Goal: Transaction & Acquisition: Book appointment/travel/reservation

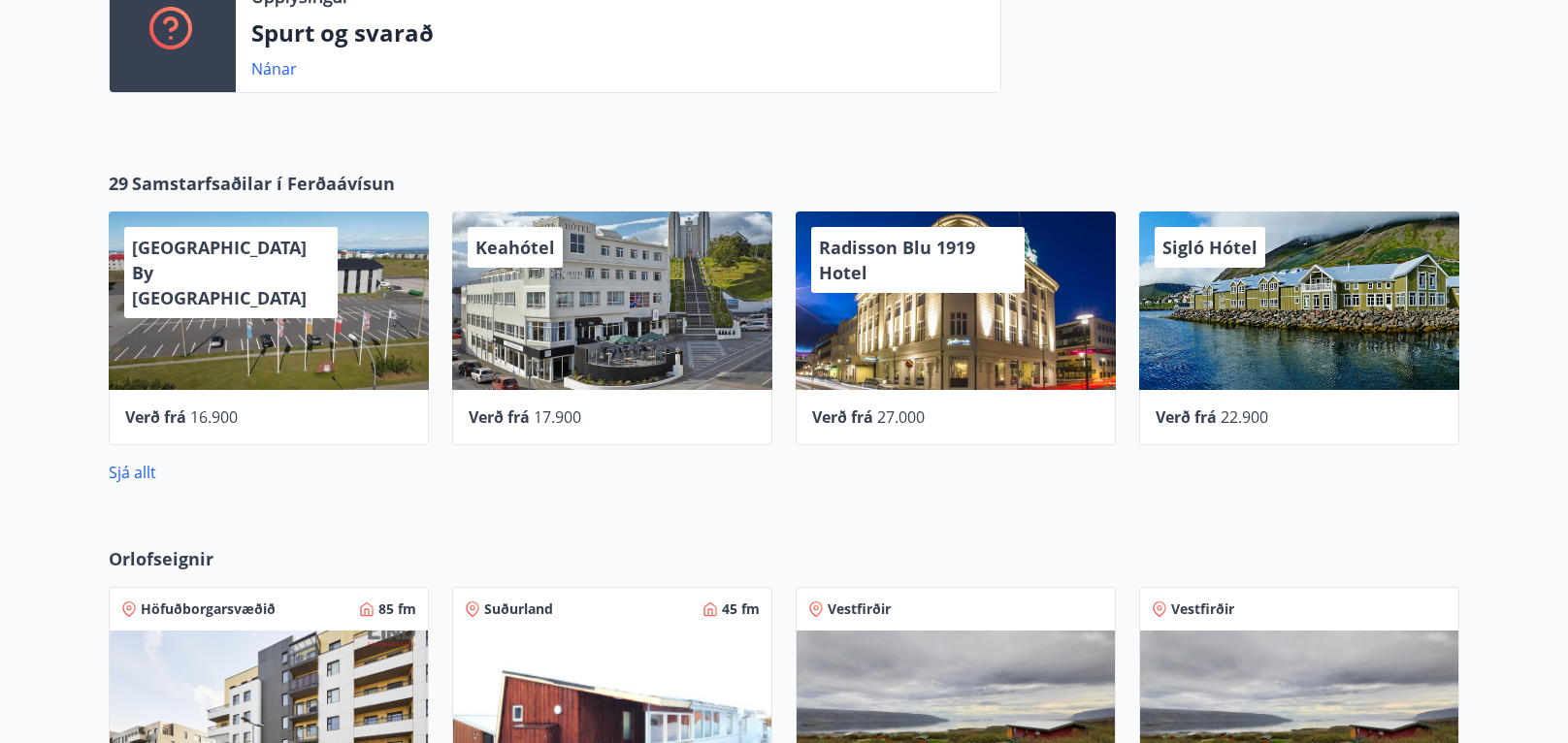
scroll to position [452, 0]
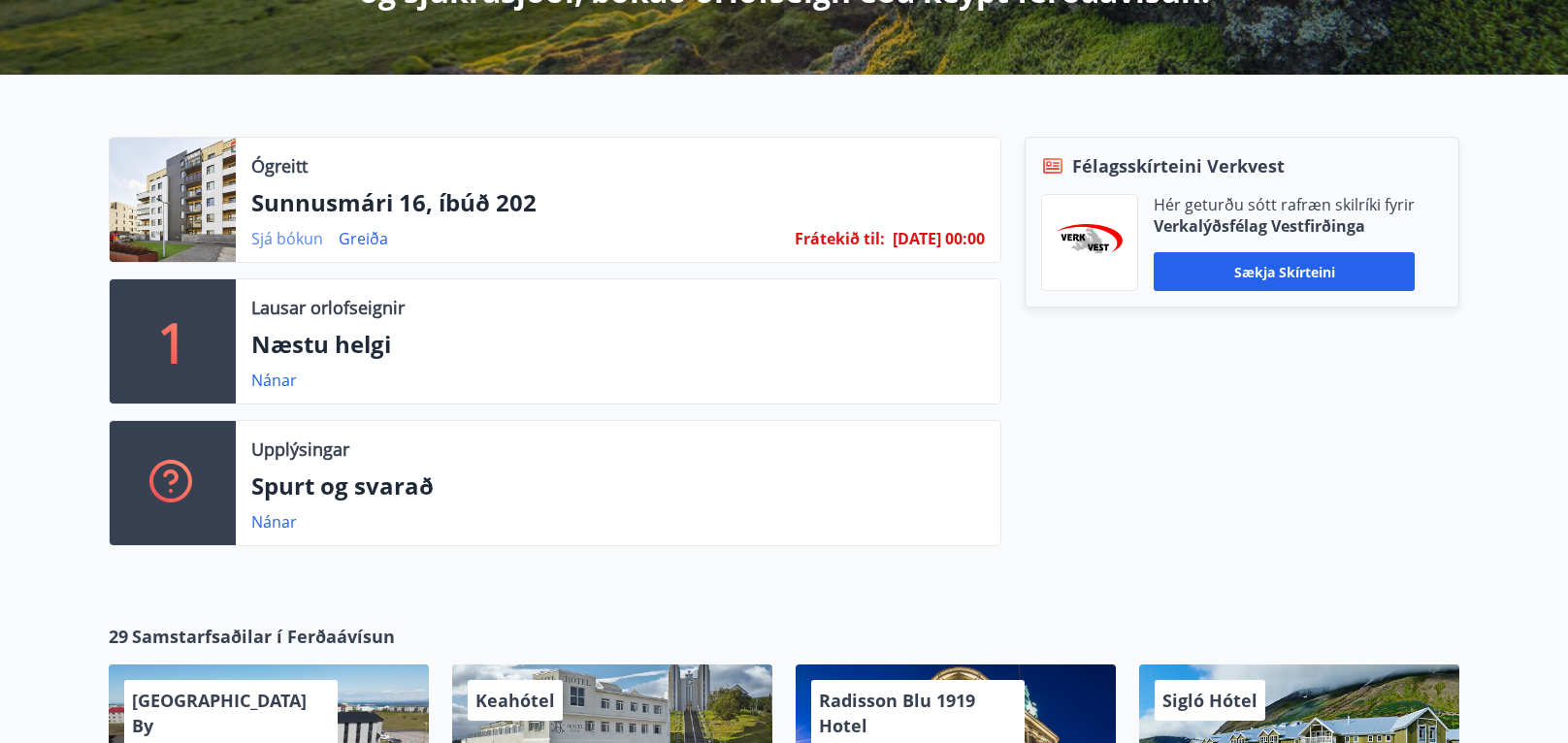
click at [276, 232] on link "Sjá bókun" at bounding box center [287, 238] width 72 height 21
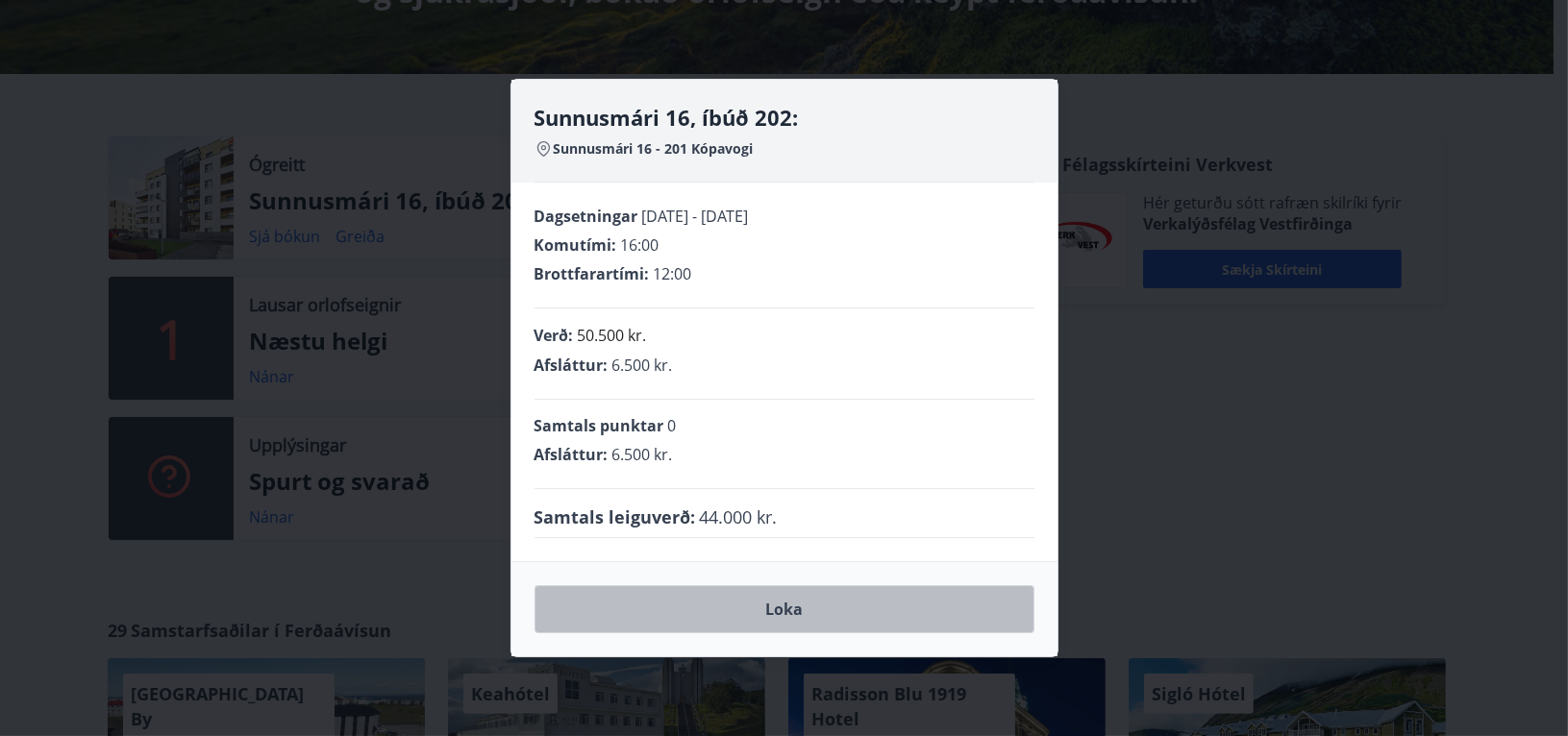
click at [758, 619] on button "Loka" at bounding box center [784, 609] width 499 height 48
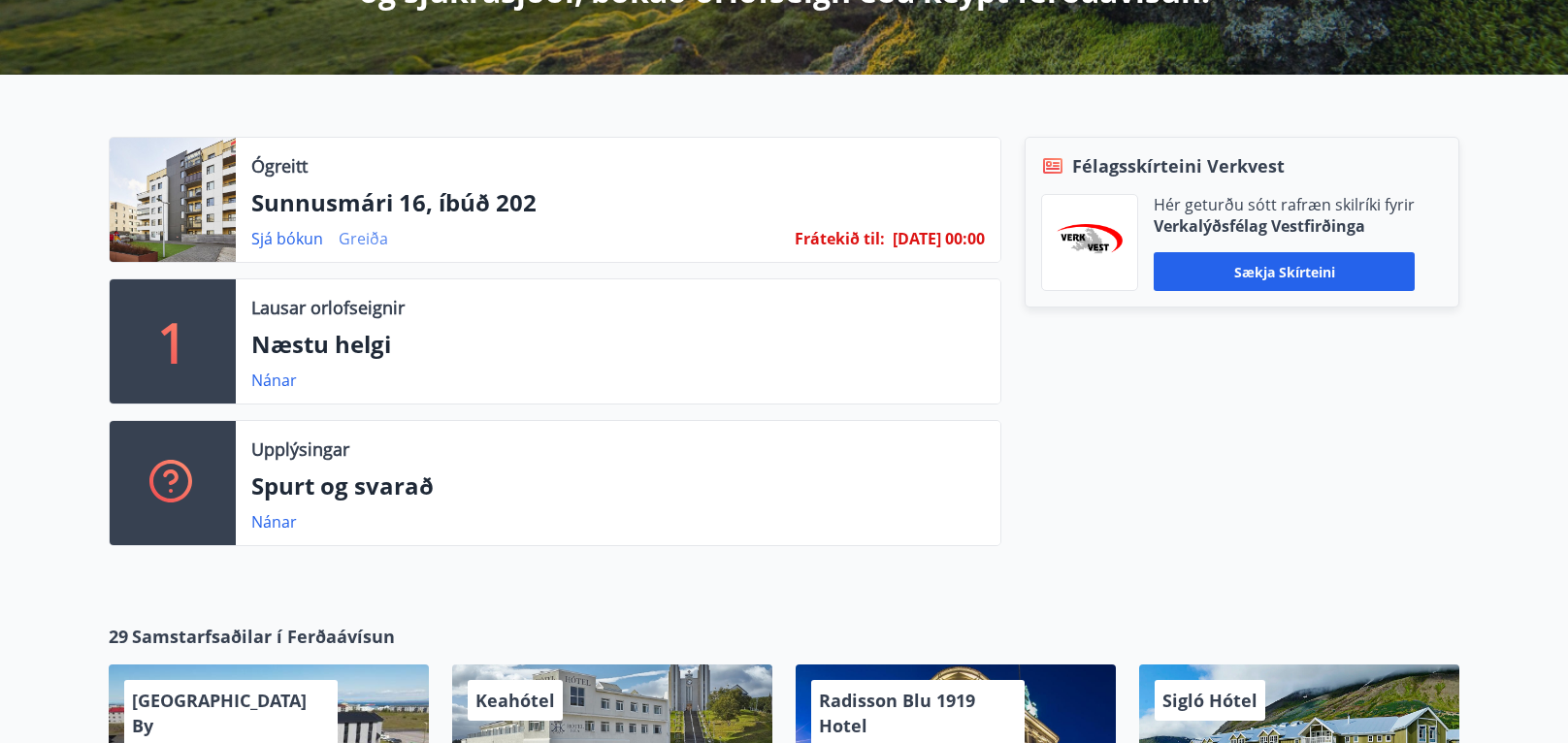
click at [365, 241] on link "Greiða" at bounding box center [364, 238] width 50 height 21
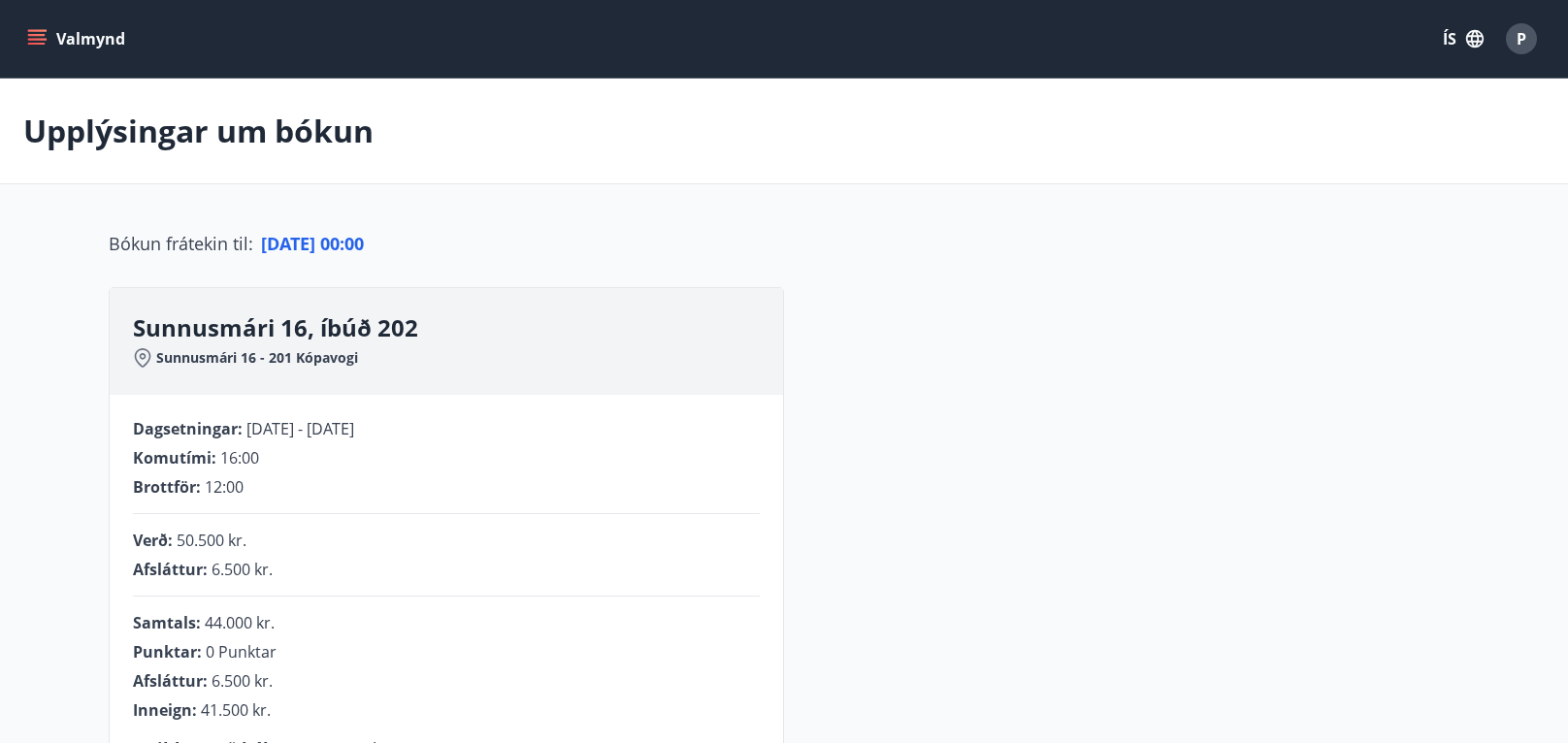
click at [39, 26] on button "Valmynd" at bounding box center [78, 38] width 110 height 35
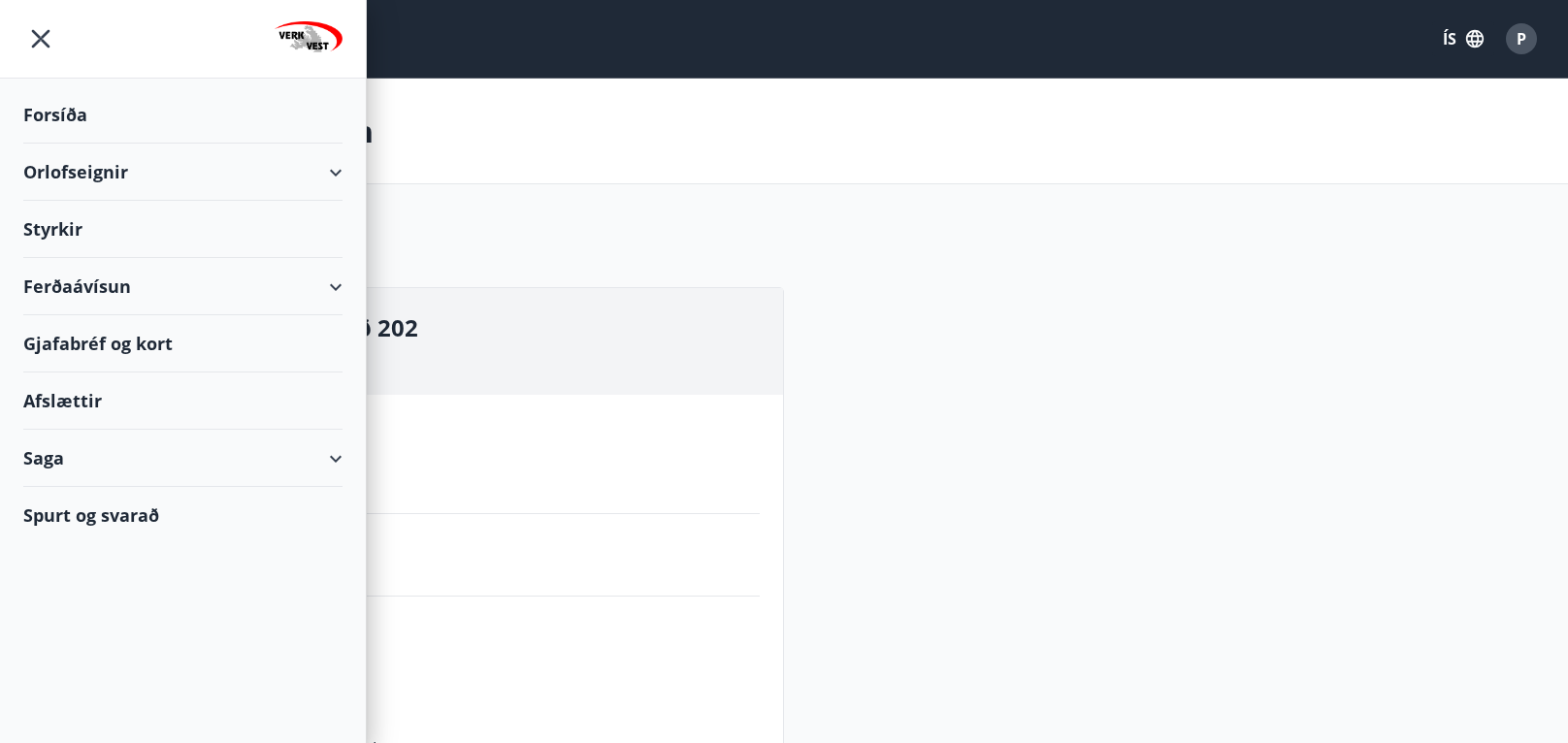
click at [47, 118] on div "Forsíða" at bounding box center [182, 115] width 319 height 57
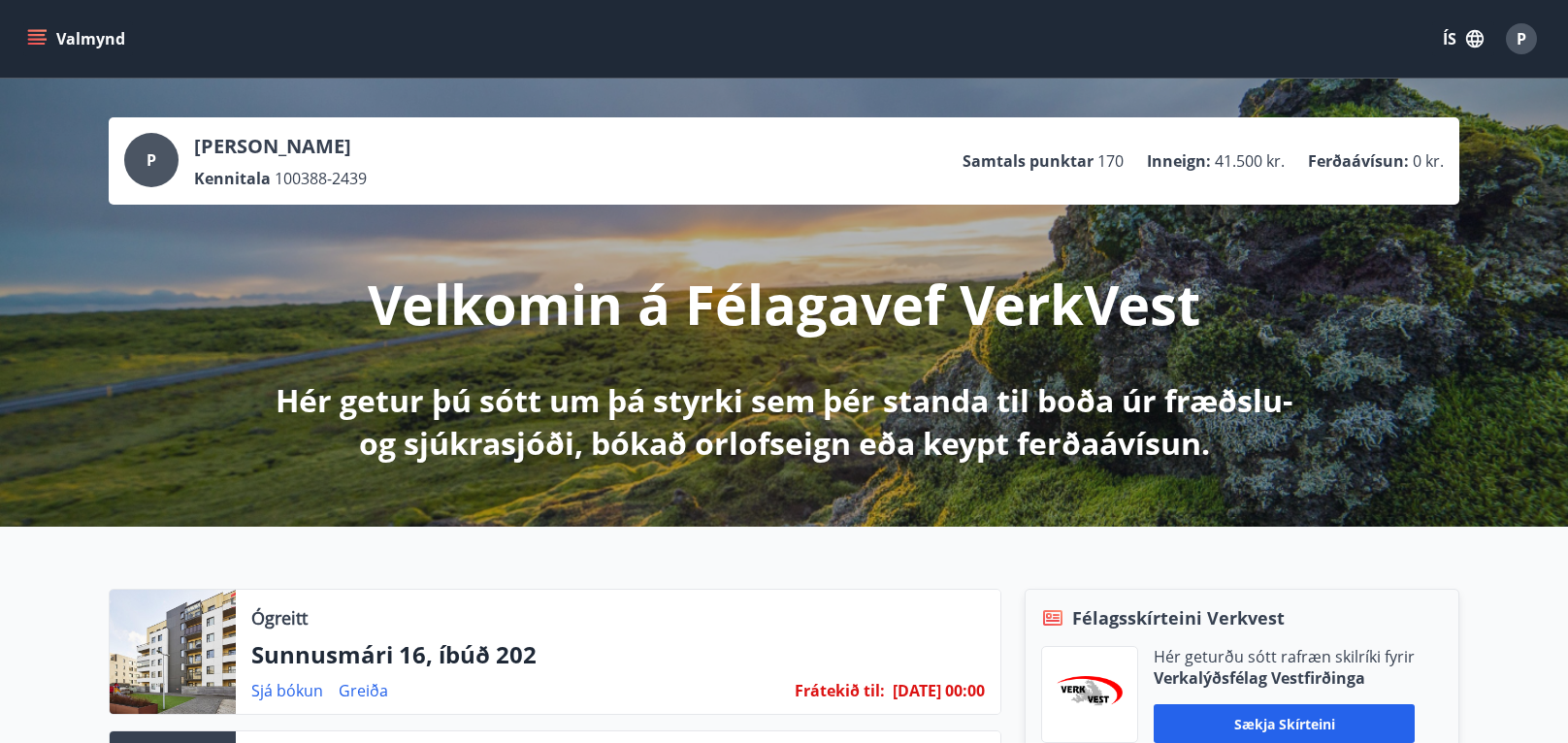
scroll to position [452, 0]
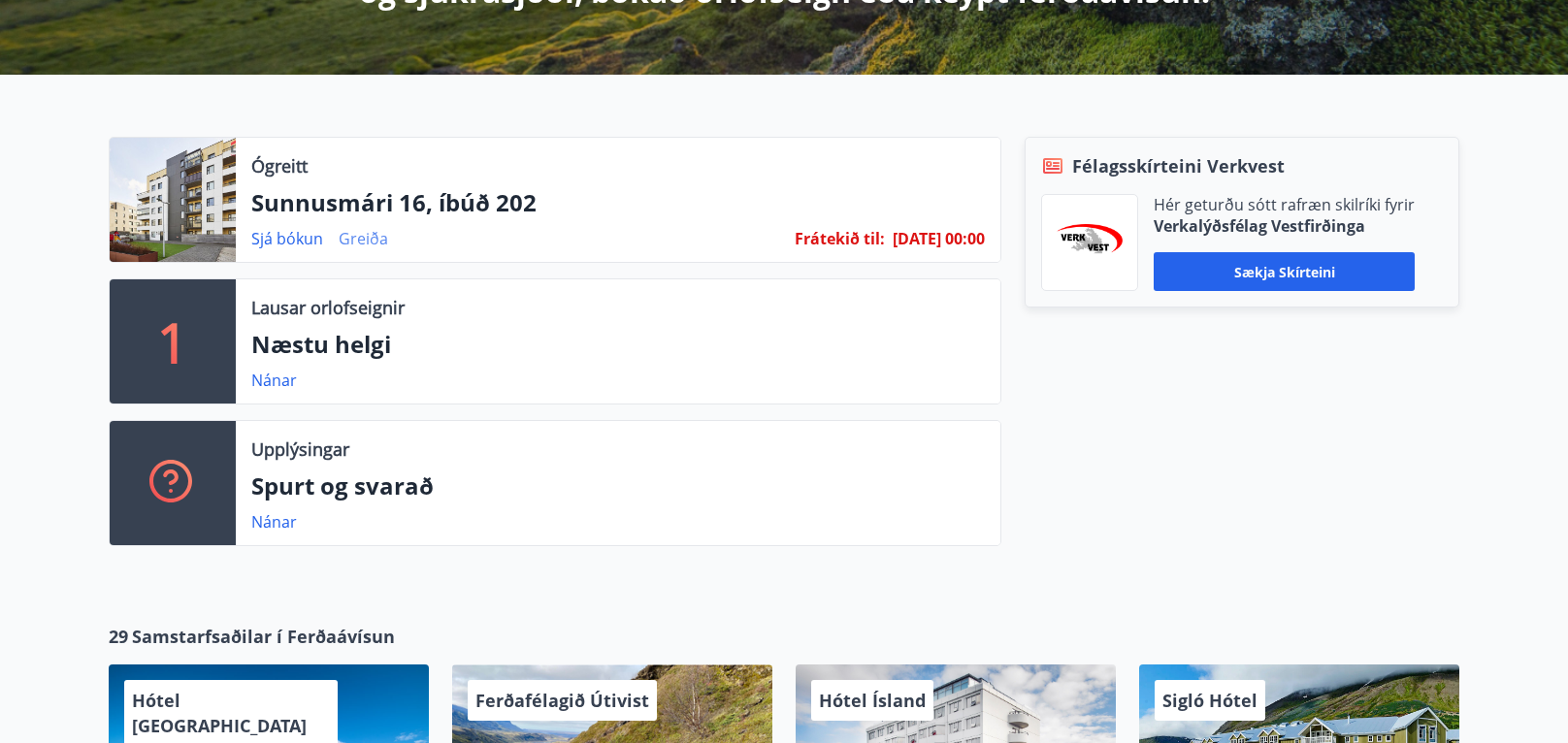
click at [361, 241] on link "Greiða" at bounding box center [364, 238] width 50 height 21
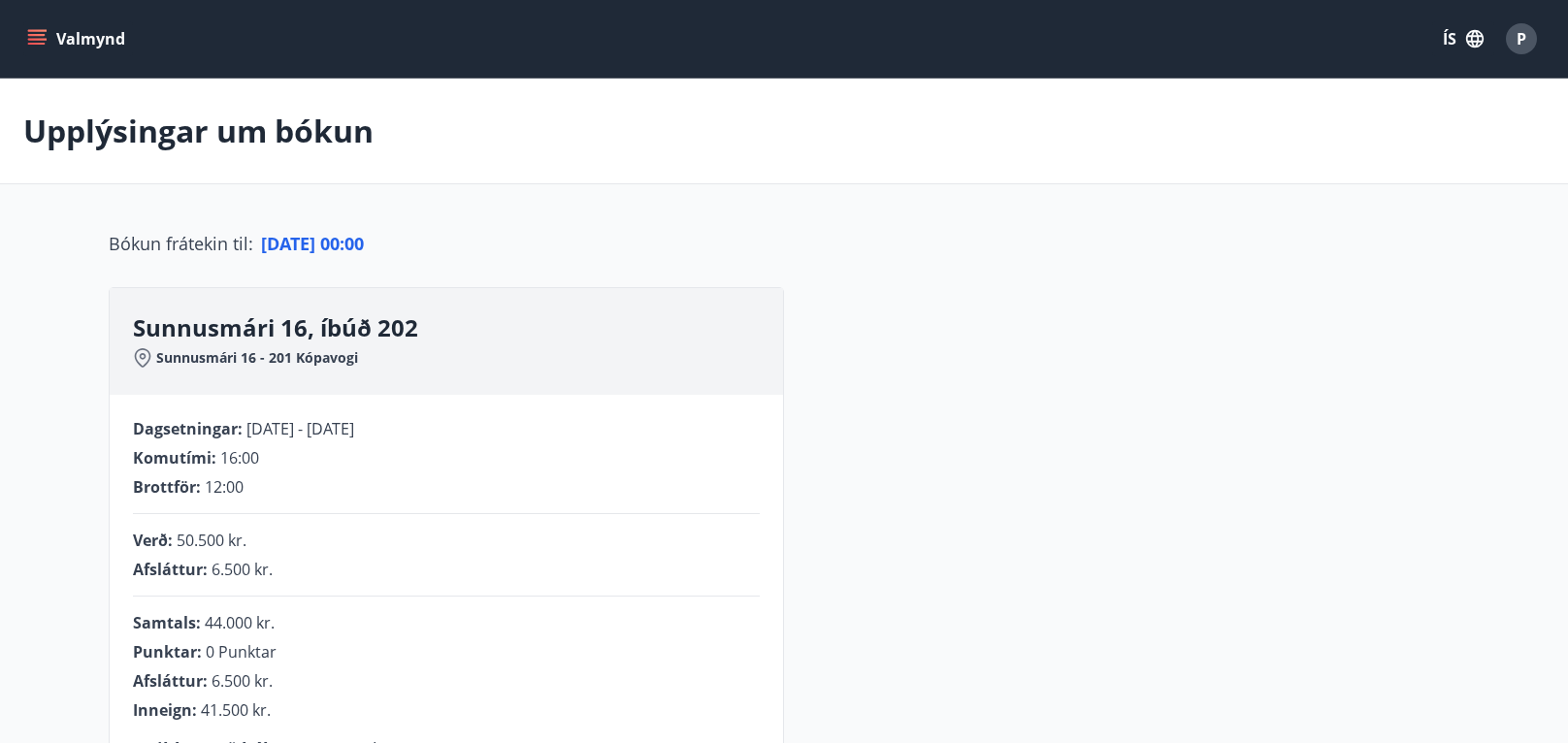
click at [43, 29] on icon "menu" at bounding box center [36, 38] width 19 height 19
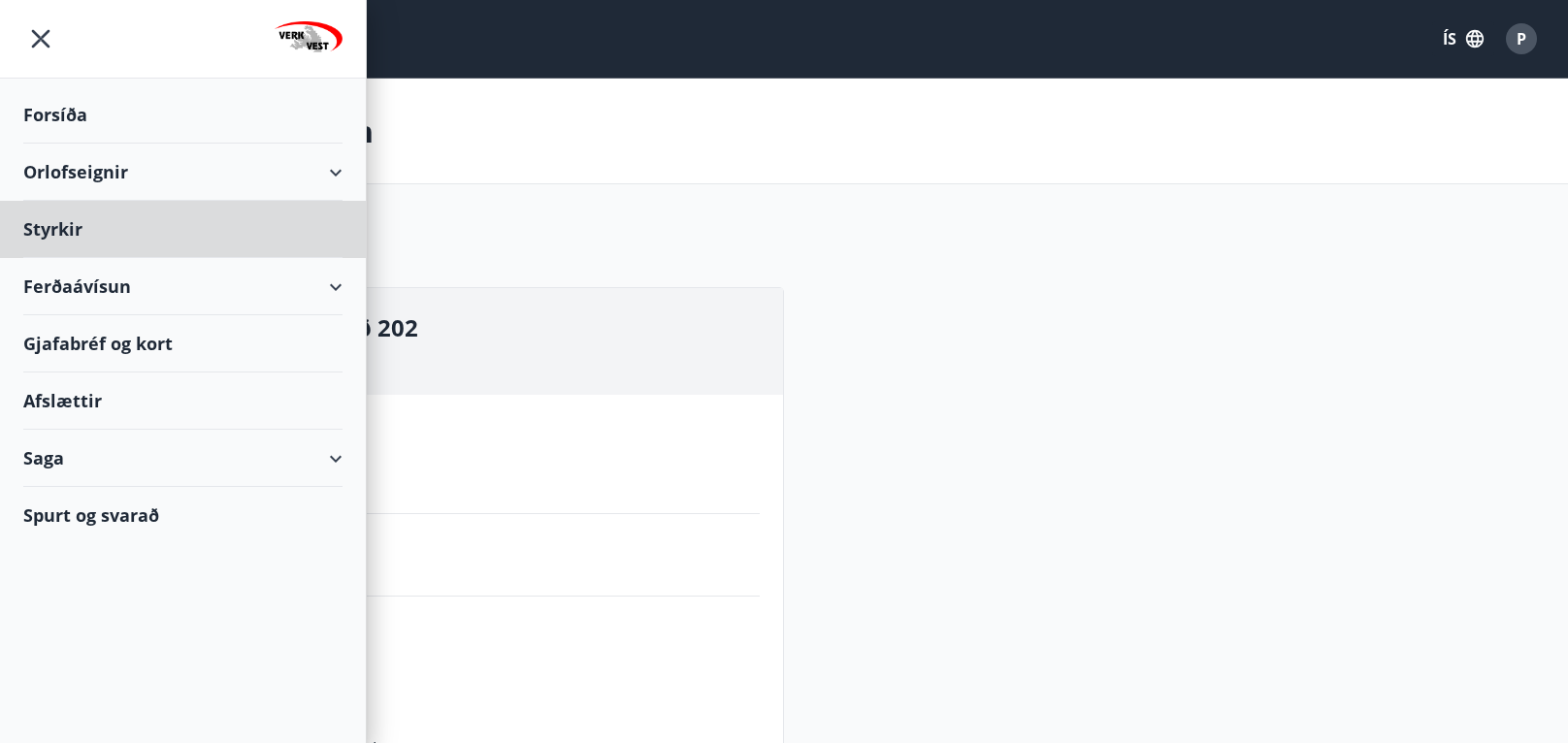
click at [113, 115] on div "Forsíða" at bounding box center [182, 115] width 319 height 57
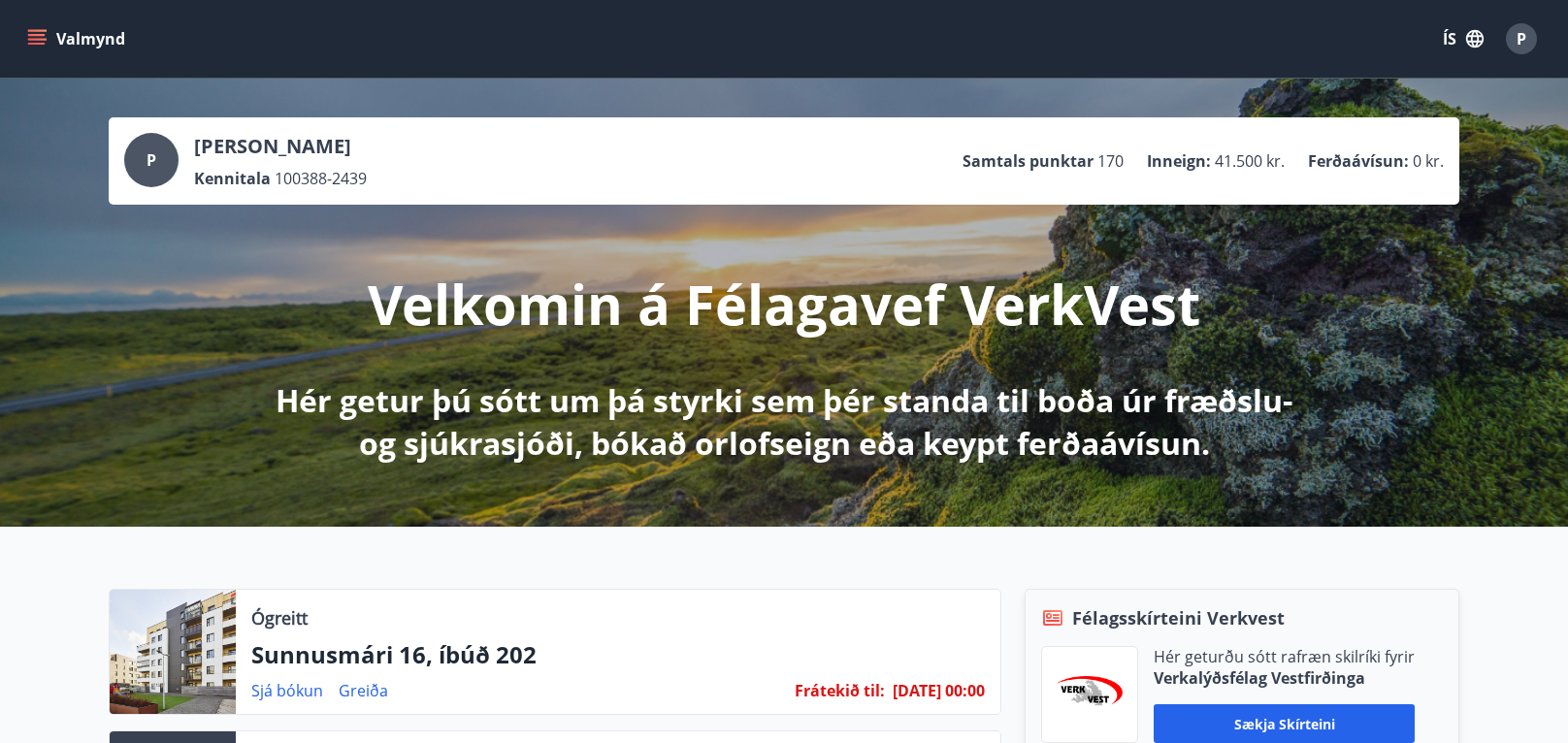
click at [31, 38] on icon "menu" at bounding box center [36, 38] width 19 height 19
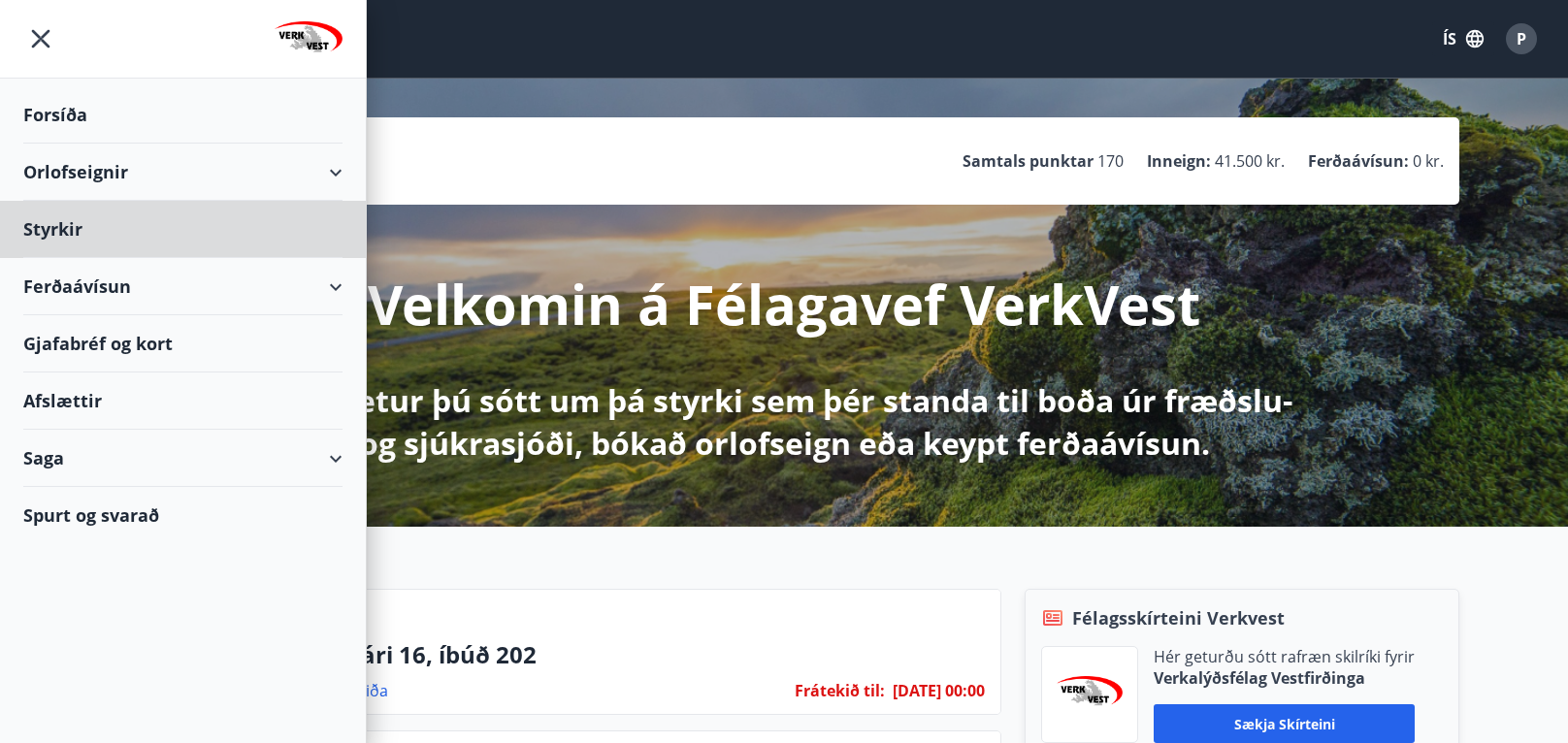
click at [68, 111] on div "Forsíða" at bounding box center [182, 115] width 319 height 57
